Goal: Information Seeking & Learning: Check status

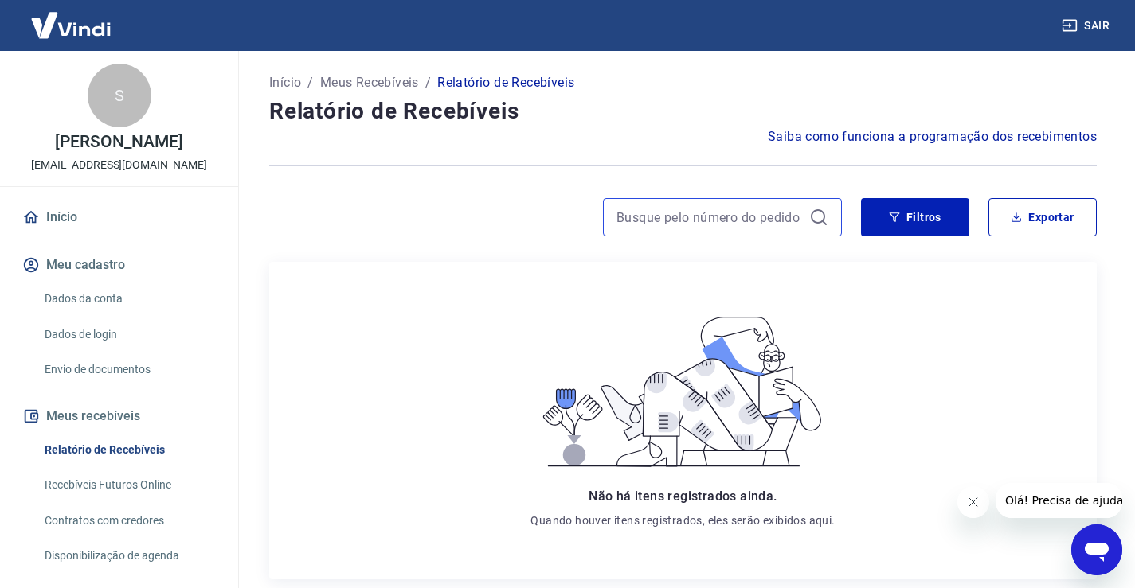
click at [759, 211] on input at bounding box center [709, 217] width 186 height 24
type input "3845"
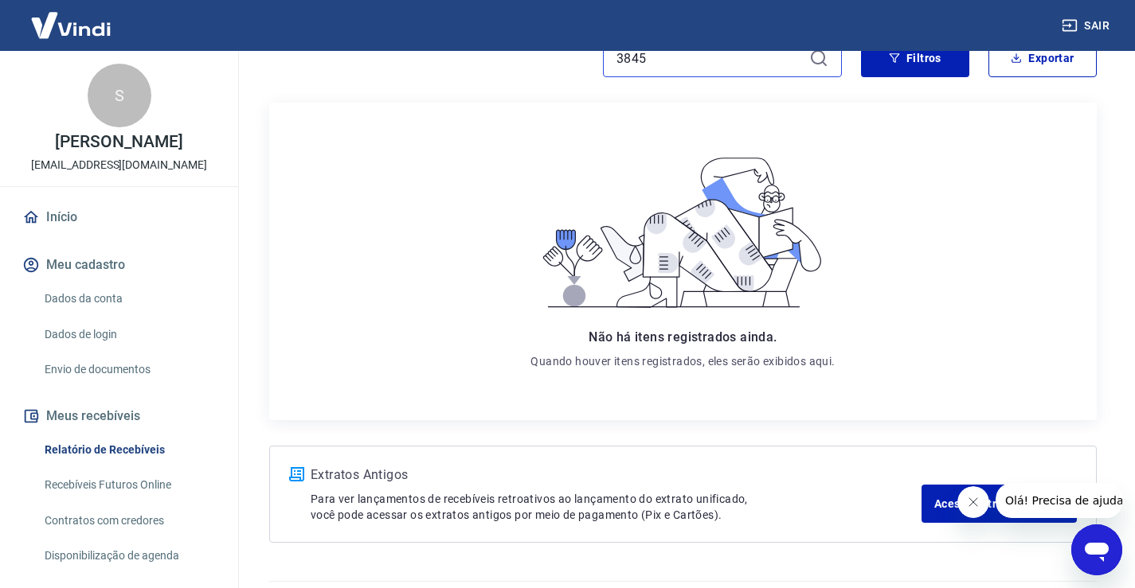
scroll to position [202, 0]
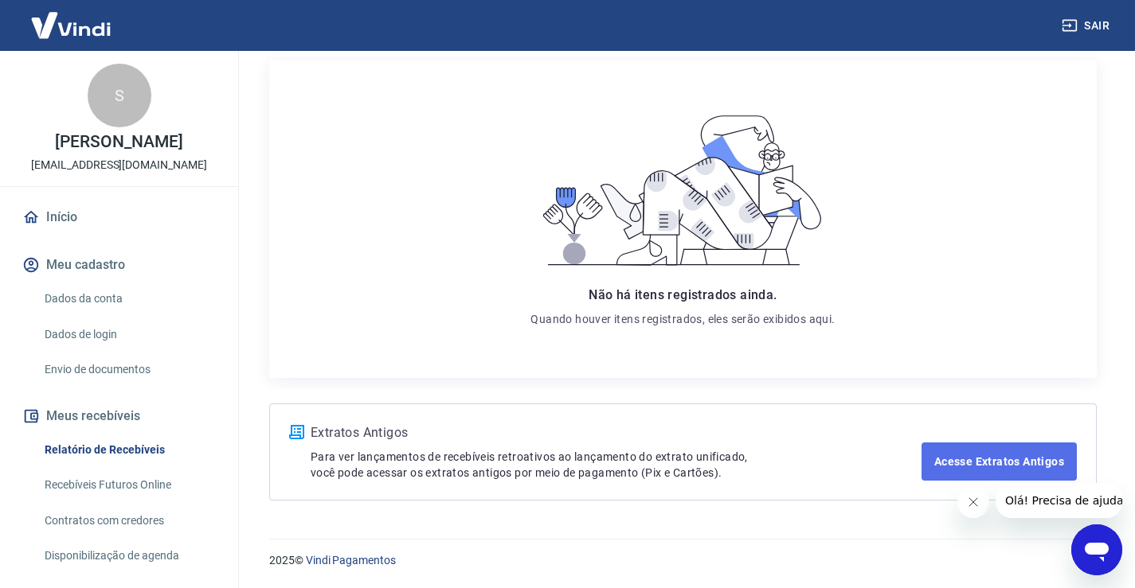
click at [1015, 467] on link "Acesse Extratos Antigos" at bounding box center [998, 462] width 155 height 38
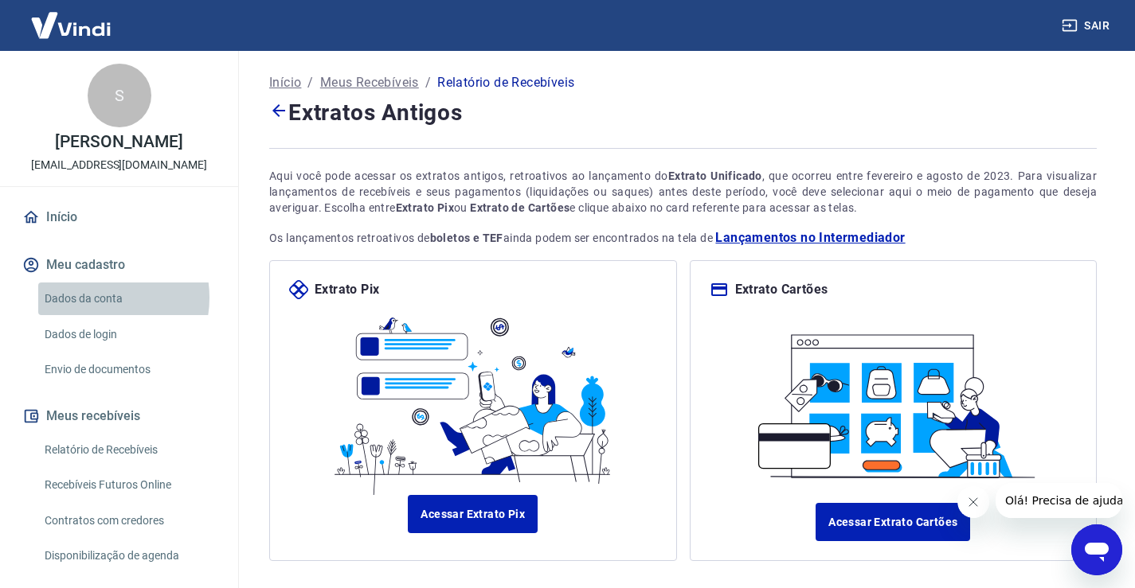
click at [94, 315] on link "Dados da conta" at bounding box center [128, 299] width 181 height 33
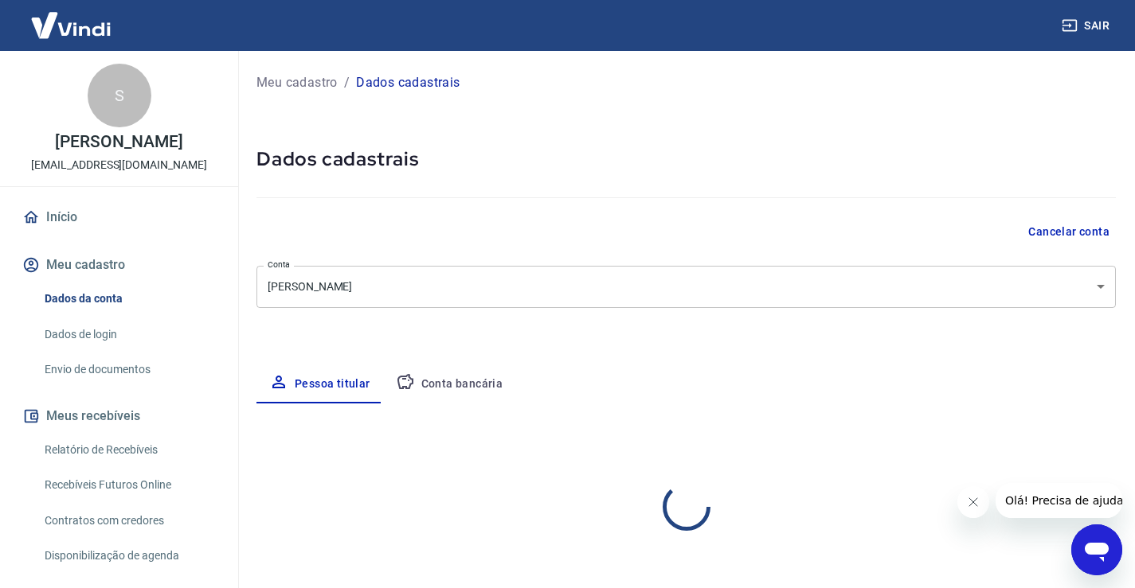
select select "SP"
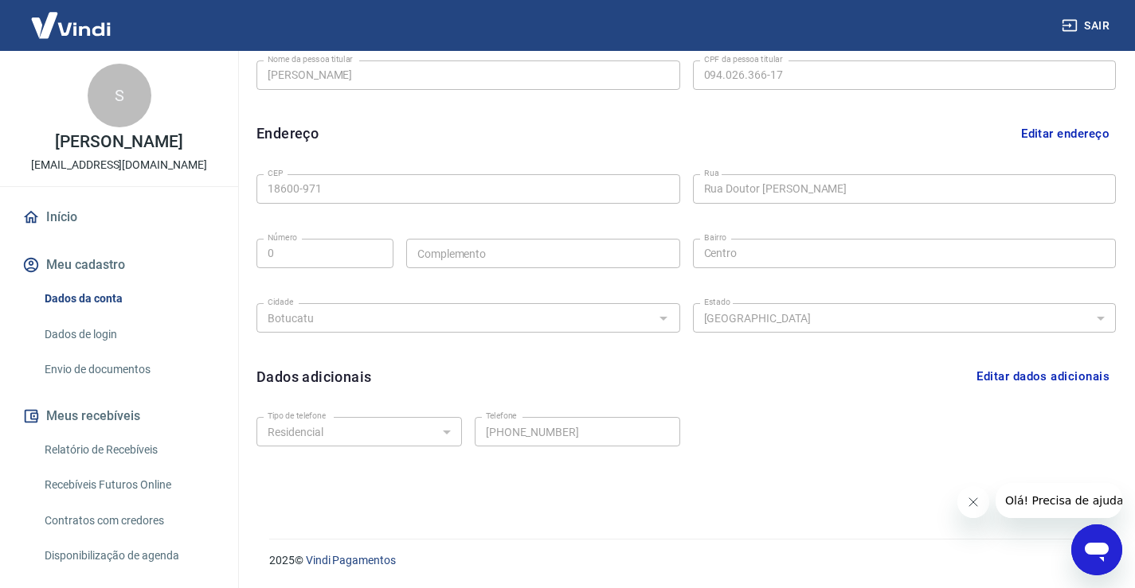
click at [59, 230] on link "Início" at bounding box center [119, 217] width 200 height 35
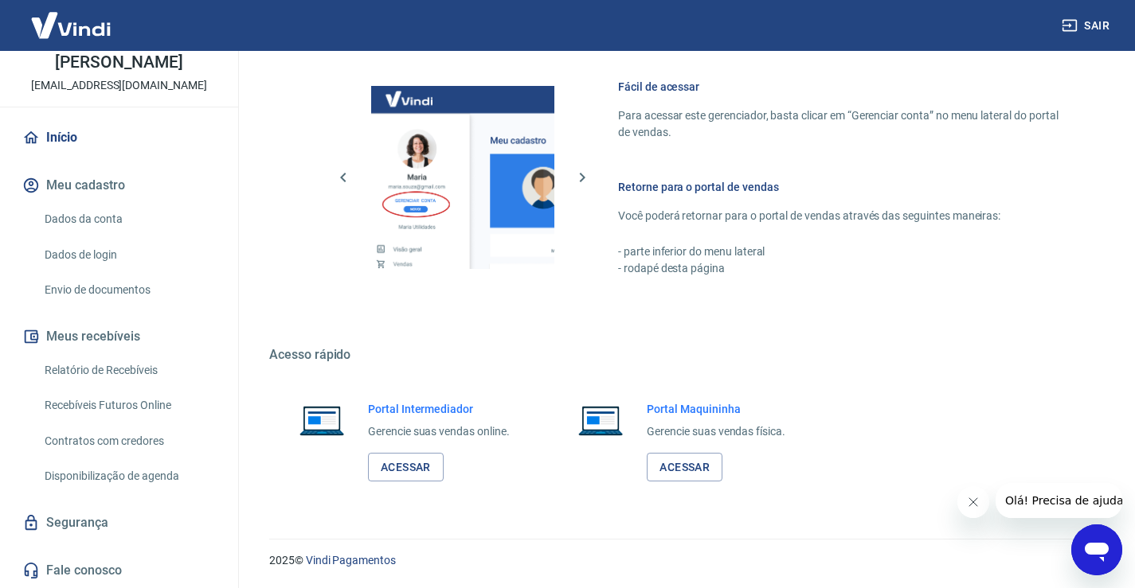
scroll to position [96, 0]
click at [107, 366] on link "Relatório de Recebíveis" at bounding box center [128, 370] width 181 height 33
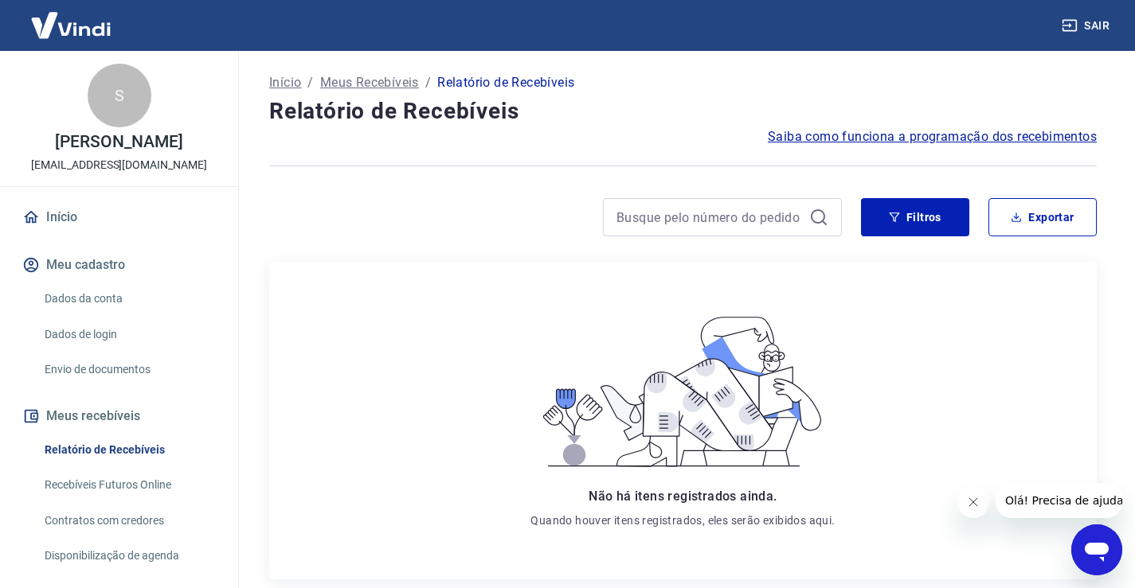
click at [967, 133] on span "Saiba como funciona a programação dos recebimentos" at bounding box center [932, 136] width 329 height 19
click at [104, 311] on link "Dados da conta" at bounding box center [128, 299] width 181 height 33
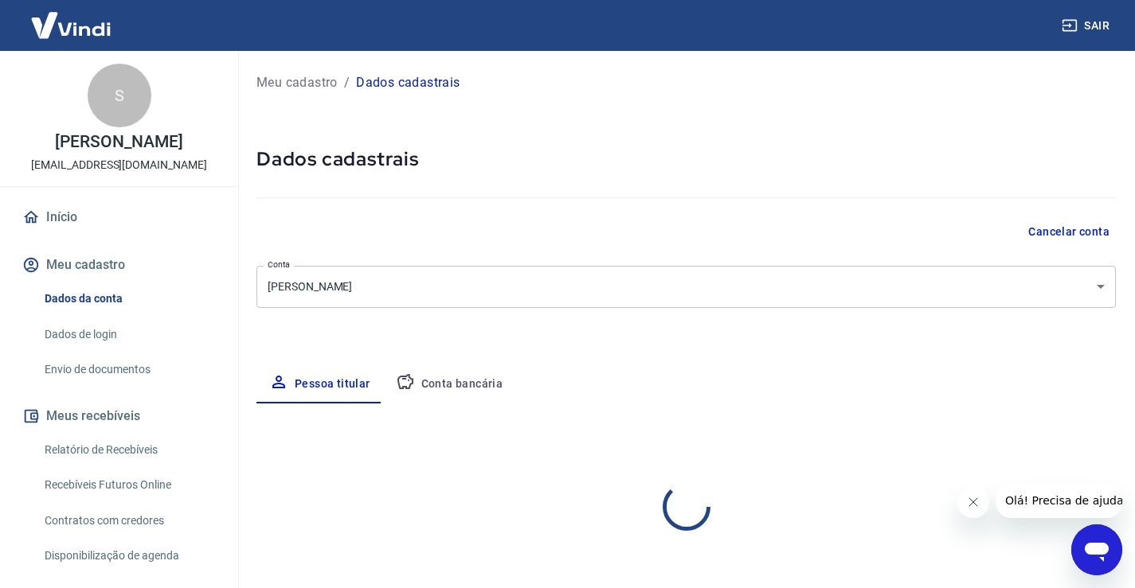
select select "SP"
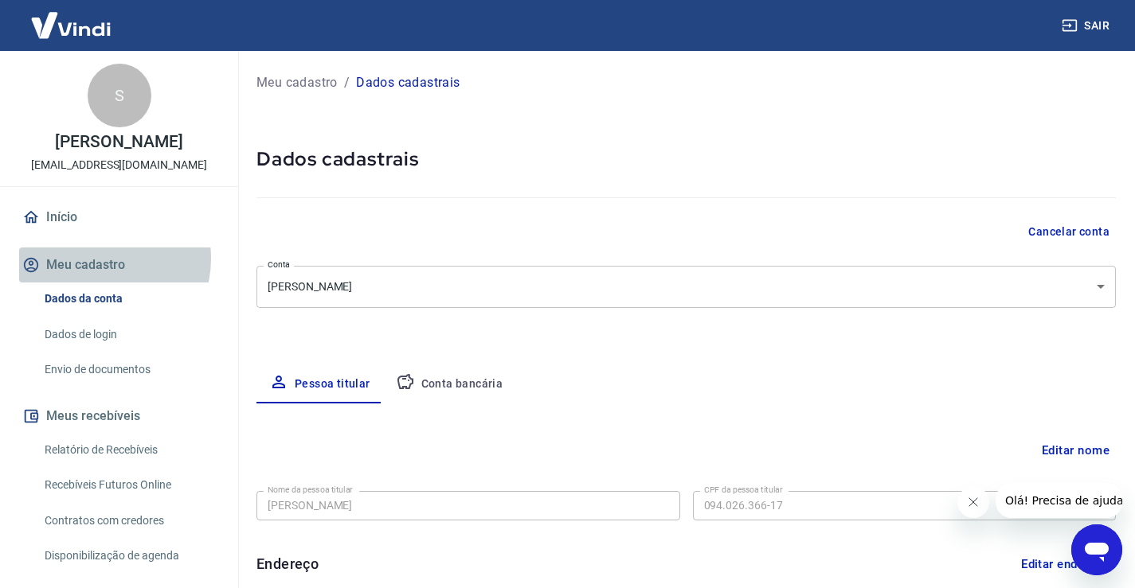
click at [103, 275] on button "Meu cadastro" at bounding box center [119, 265] width 200 height 35
click at [92, 23] on img at bounding box center [71, 25] width 104 height 49
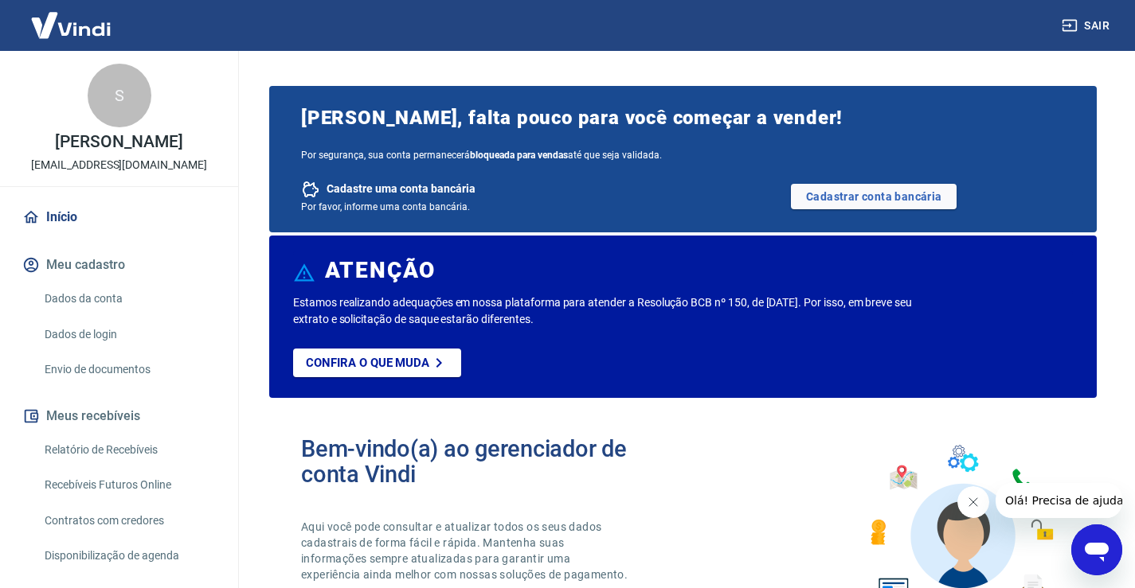
click at [49, 230] on link "Início" at bounding box center [119, 217] width 200 height 35
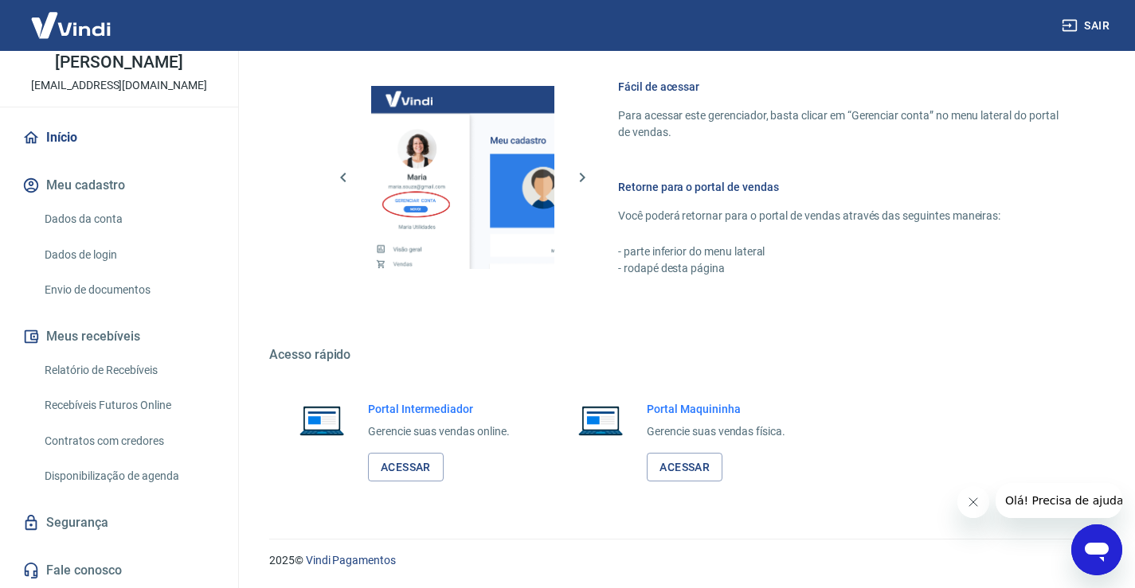
scroll to position [96, 0]
click at [129, 366] on link "Relatório de Recebíveis" at bounding box center [128, 370] width 181 height 33
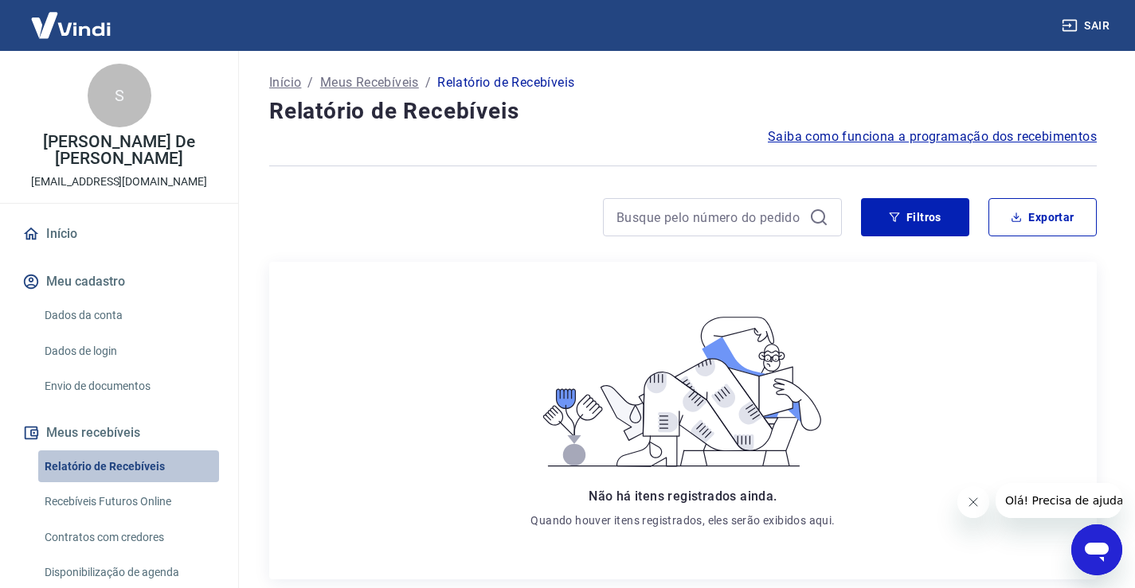
click at [128, 463] on link "Relatório de Recebíveis" at bounding box center [128, 467] width 181 height 33
